Goal: Share content: Share content

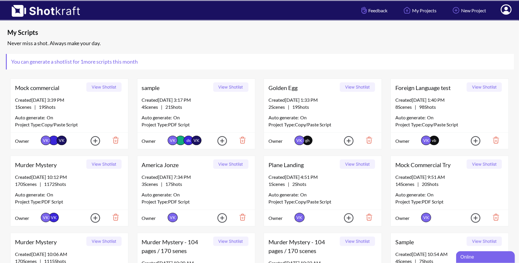
click at [234, 87] on button "View Shotlist" at bounding box center [230, 86] width 35 height 9
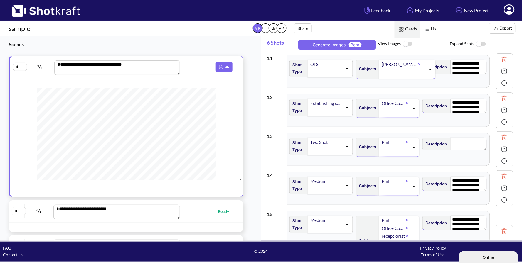
click at [304, 28] on button "Share" at bounding box center [303, 28] width 18 height 10
select select "******"
